Goal: Obtain resource: Download file/media

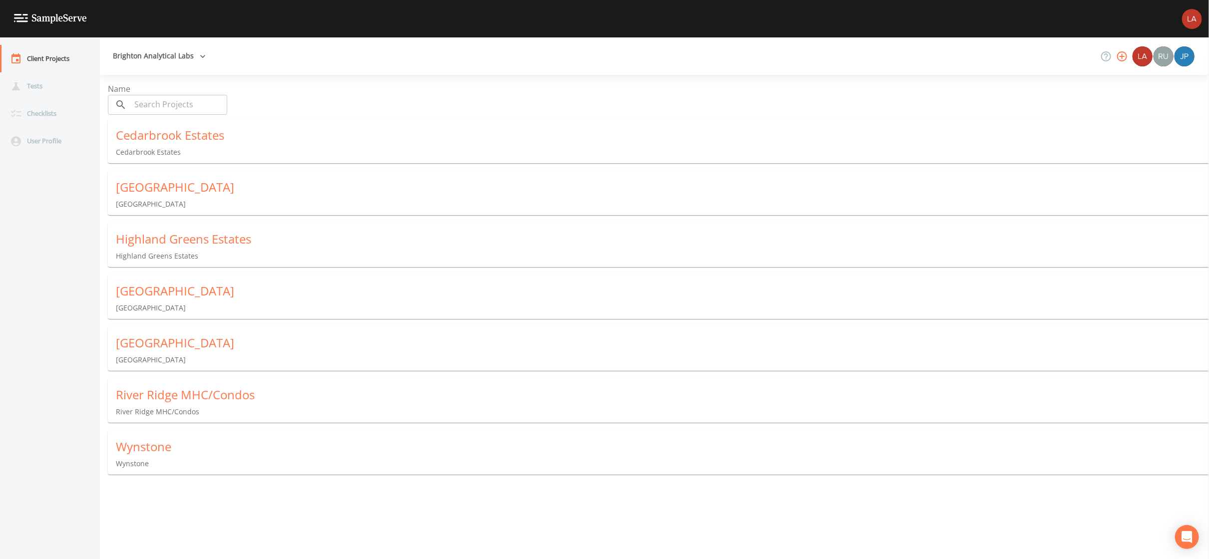
click at [172, 445] on div "Wynstone" at bounding box center [662, 447] width 1093 height 16
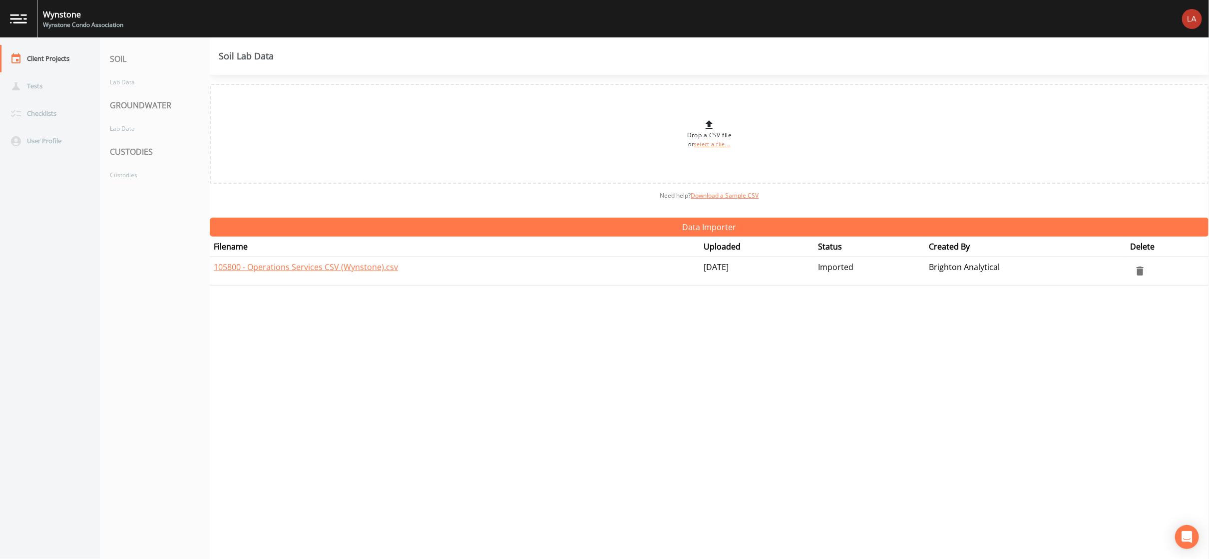
click at [149, 185] on nav "SOIL Lab Data GROUNDWATER Lab Data CUSTODIES Custodies" at bounding box center [155, 298] width 110 height 522
click at [148, 180] on div "Custodies" at bounding box center [150, 175] width 100 height 18
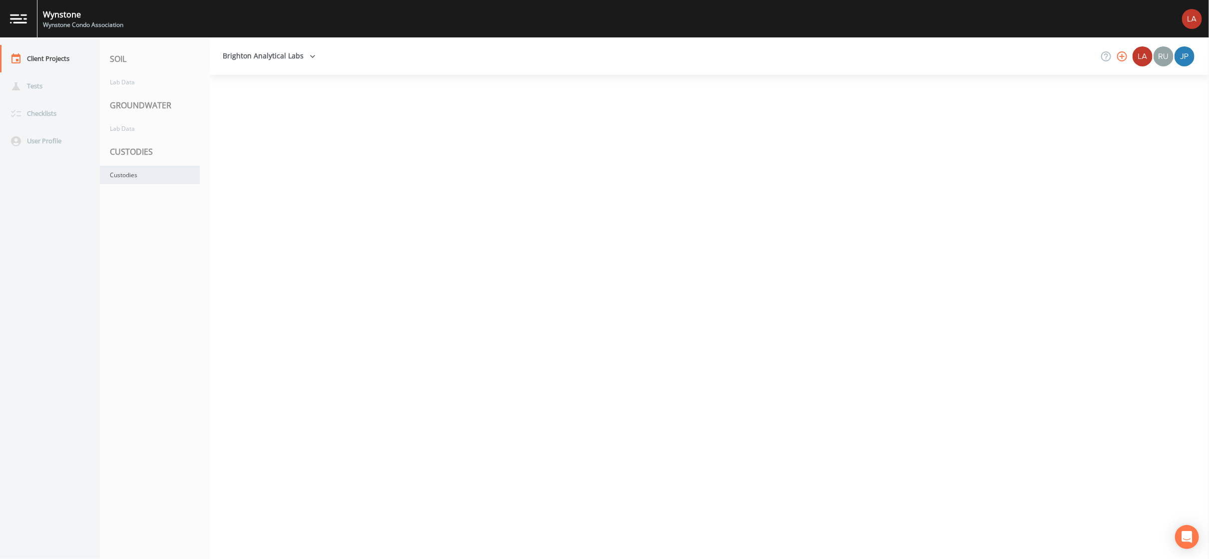
click at [140, 178] on div "Custodies" at bounding box center [150, 175] width 100 height 18
click at [160, 182] on div "Custodies" at bounding box center [150, 175] width 100 height 18
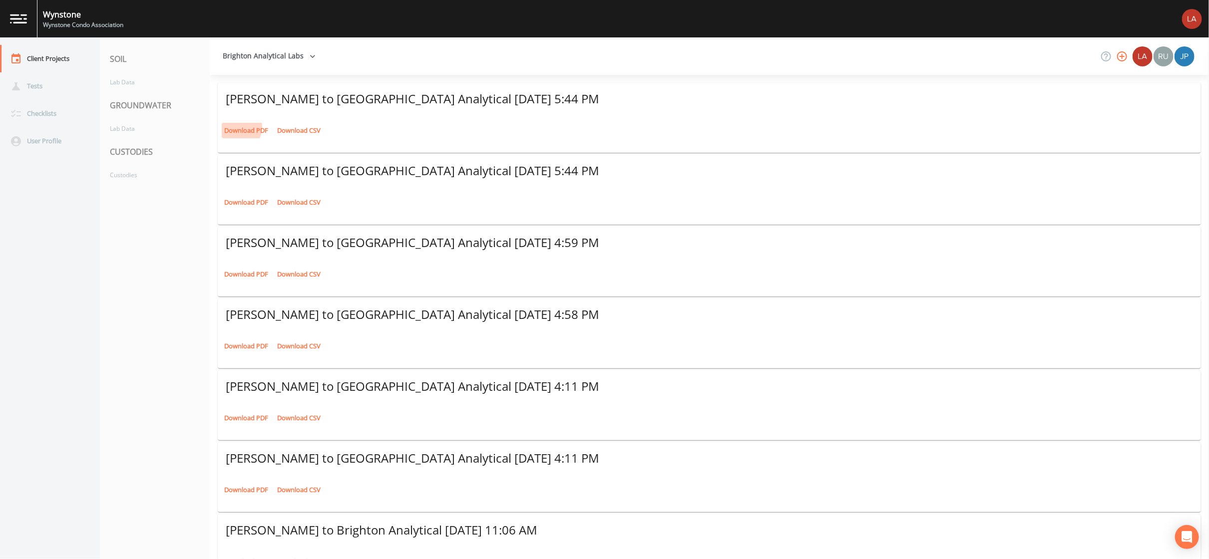
click at [232, 123] on link "Download PDF" at bounding box center [246, 130] width 49 height 15
click at [240, 195] on link "Download PDF" at bounding box center [246, 202] width 49 height 15
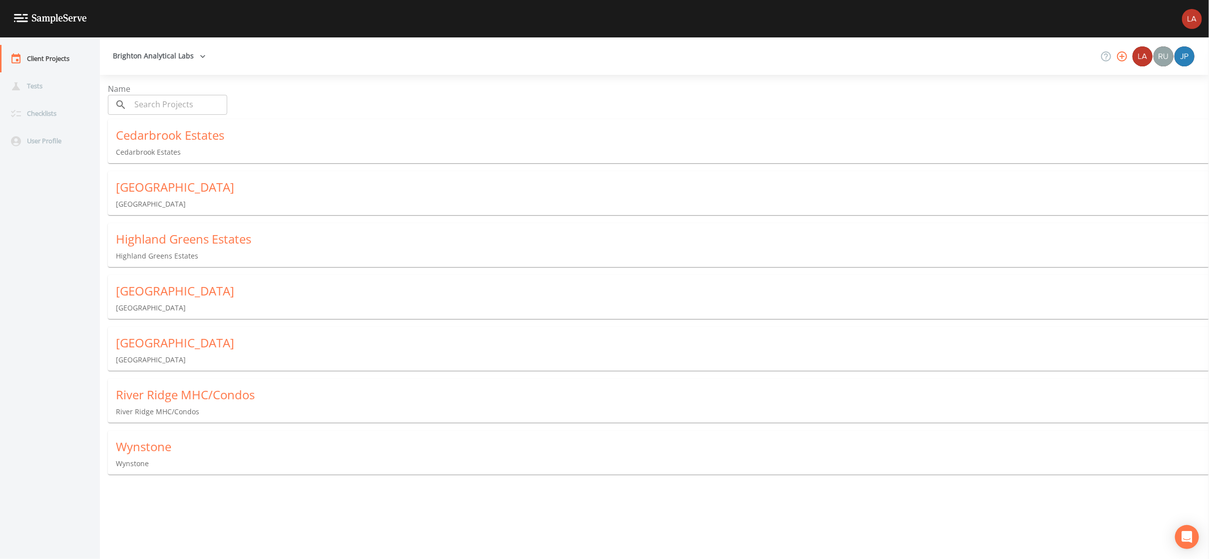
click at [165, 189] on div "Clarkston Lakes Clarkston Lakes" at bounding box center [662, 194] width 1109 height 46
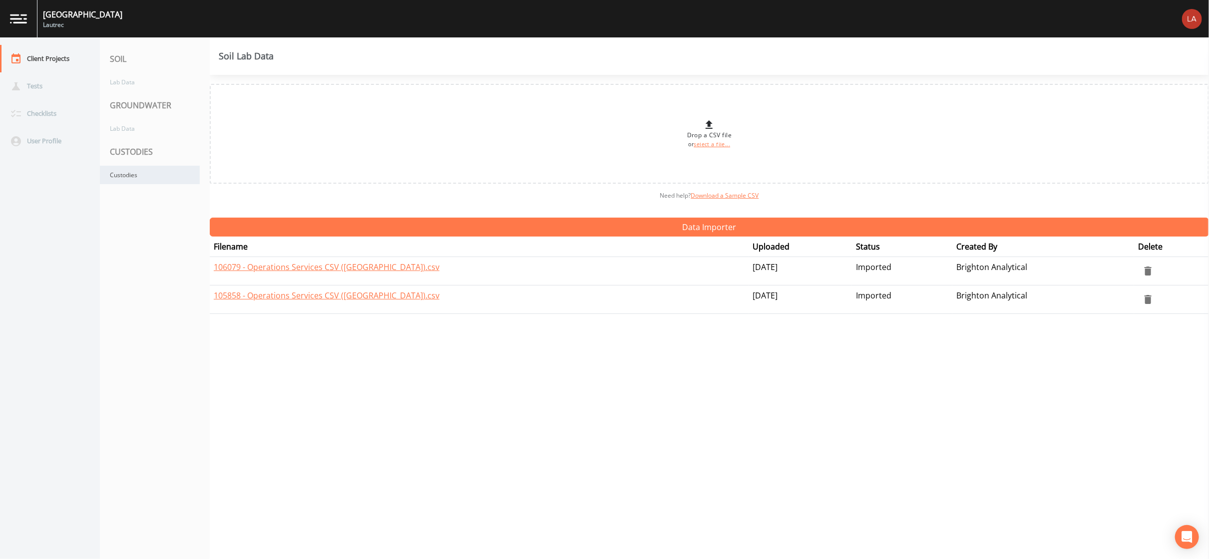
drag, startPoint x: 153, startPoint y: 173, endPoint x: 151, endPoint y: 168, distance: 5.4
click at [153, 173] on div "Custodies" at bounding box center [150, 175] width 100 height 18
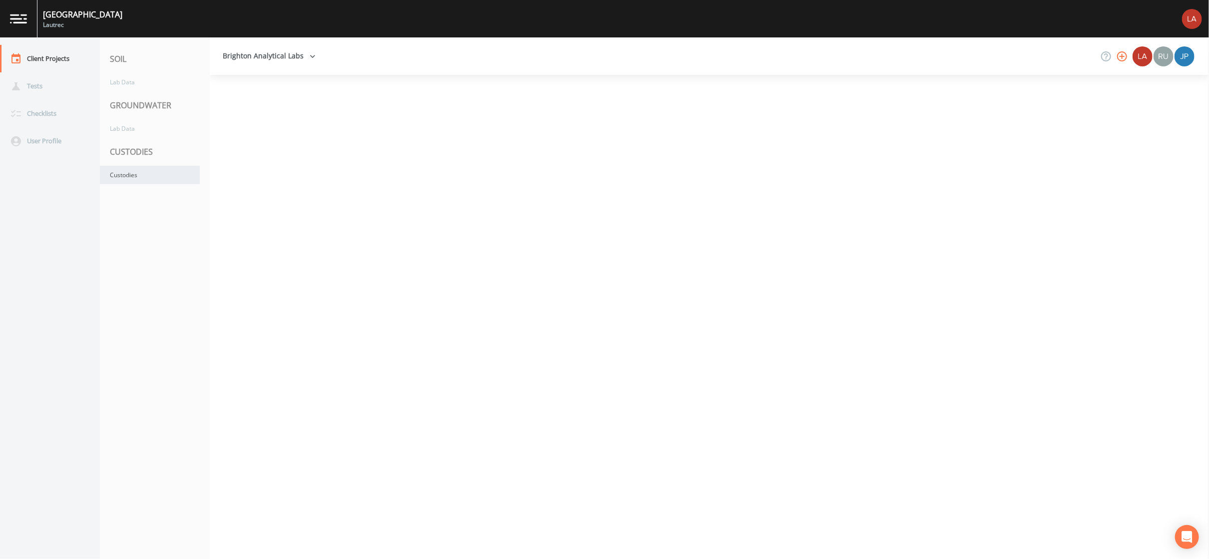
click at [142, 174] on div "Custodies" at bounding box center [150, 175] width 100 height 18
click at [134, 175] on div "Custodies" at bounding box center [150, 175] width 100 height 18
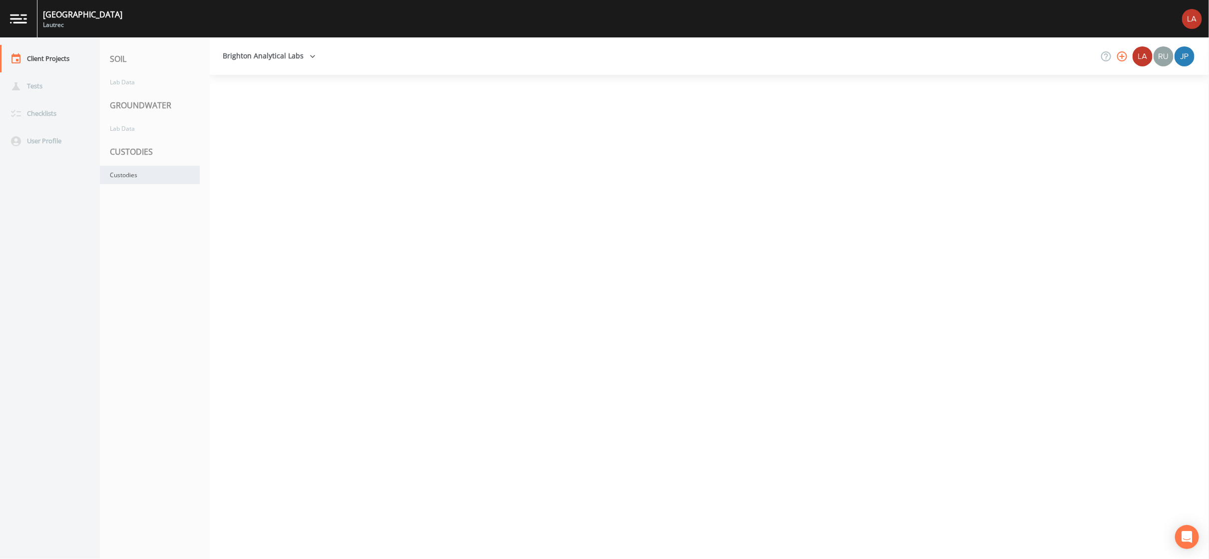
click at [134, 175] on div "Custodies" at bounding box center [150, 175] width 100 height 18
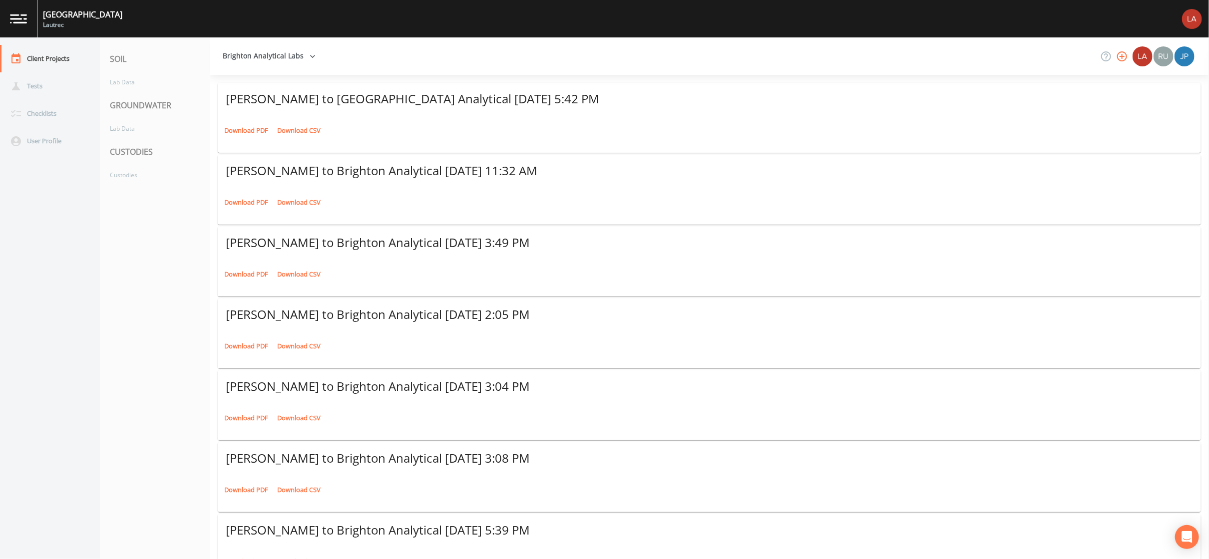
click at [234, 123] on link "Download PDF" at bounding box center [246, 130] width 49 height 15
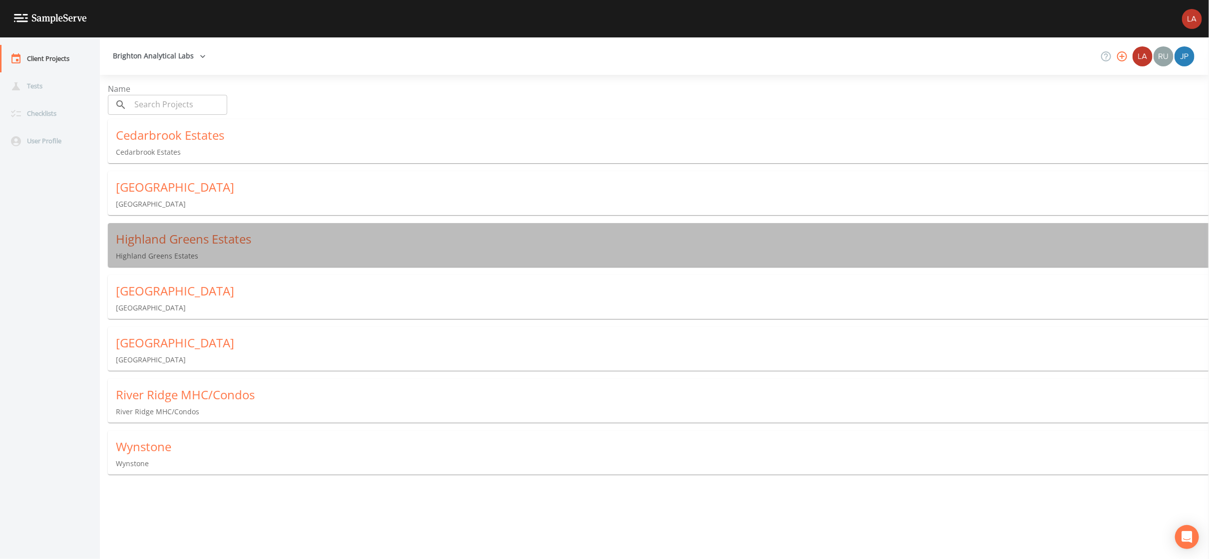
click at [160, 239] on div "Highland Greens Estates" at bounding box center [662, 239] width 1093 height 16
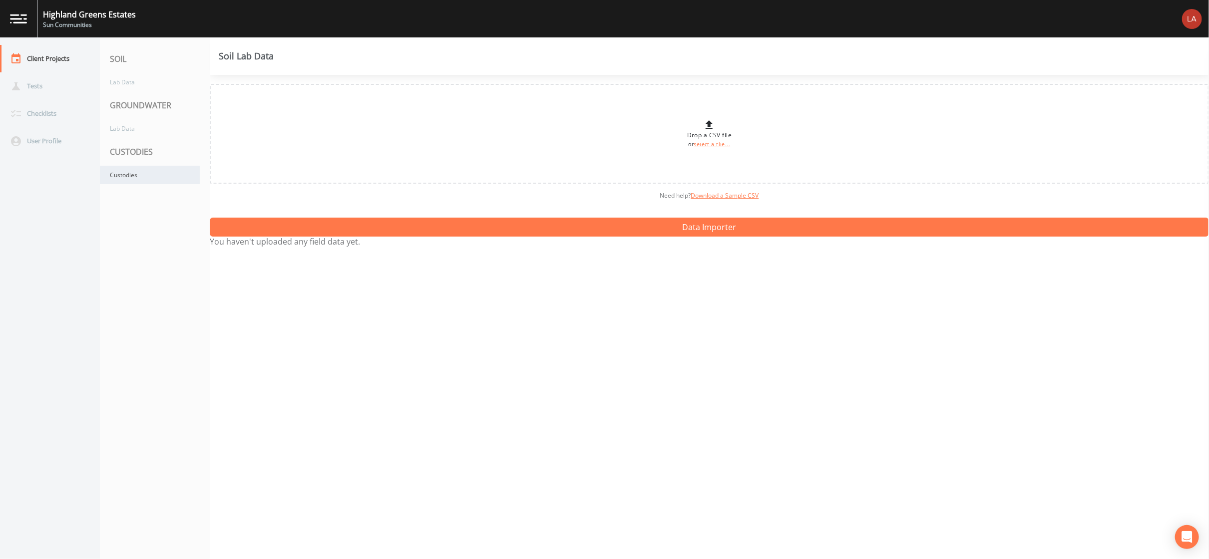
click at [148, 177] on div "Custodies" at bounding box center [150, 175] width 100 height 18
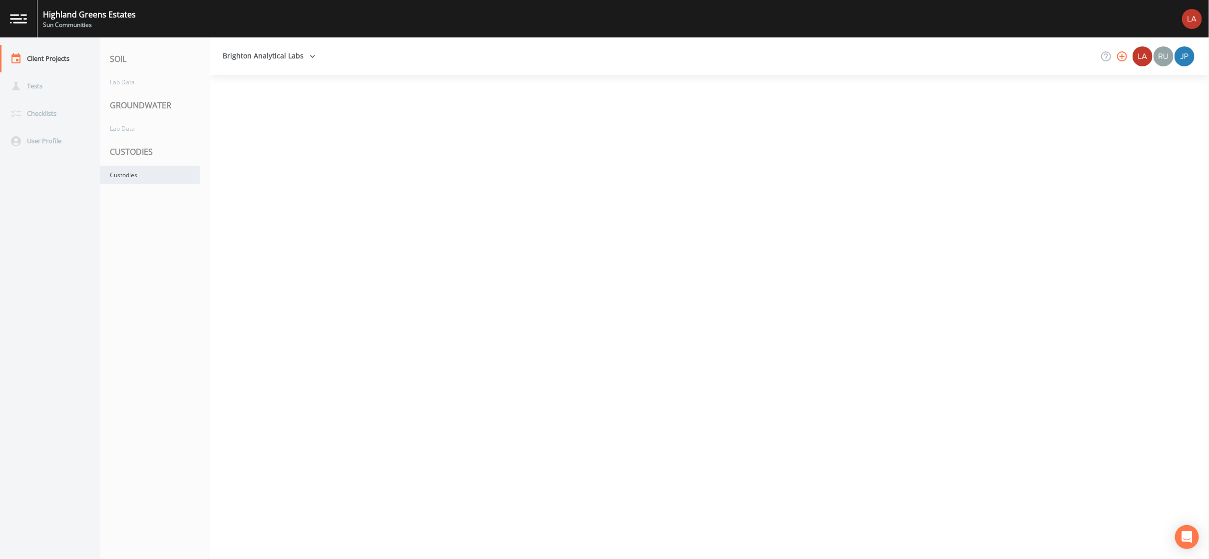
click at [127, 178] on div "Custodies" at bounding box center [150, 175] width 100 height 18
click at [141, 174] on div "Custodies" at bounding box center [150, 175] width 100 height 18
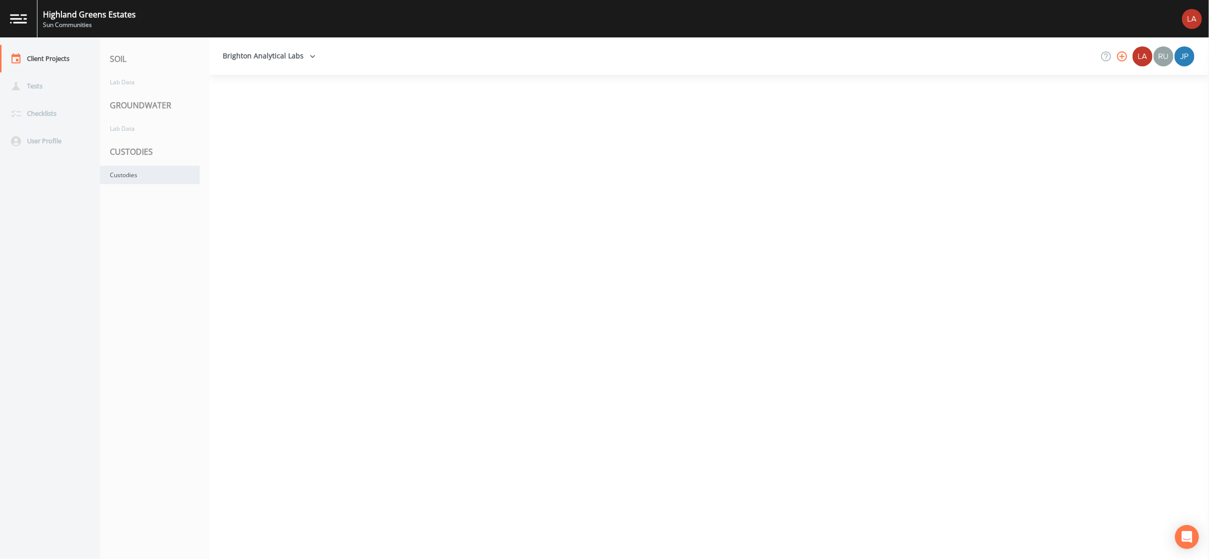
click at [141, 174] on div "Custodies" at bounding box center [150, 175] width 100 height 18
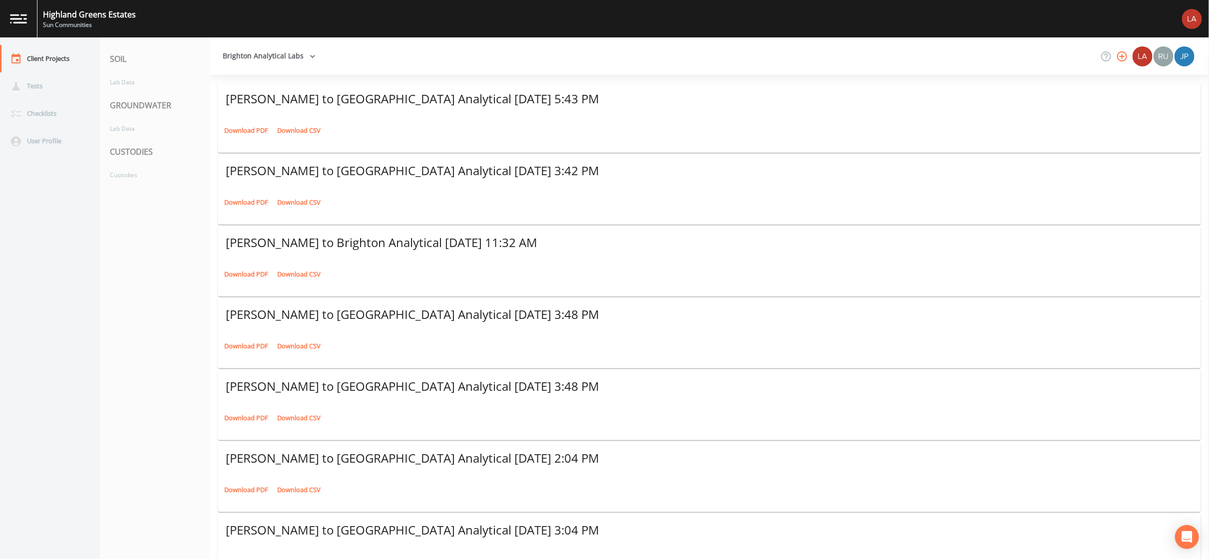
click at [238, 123] on link "Download PDF" at bounding box center [246, 130] width 49 height 15
